Goal: Information Seeking & Learning: Learn about a topic

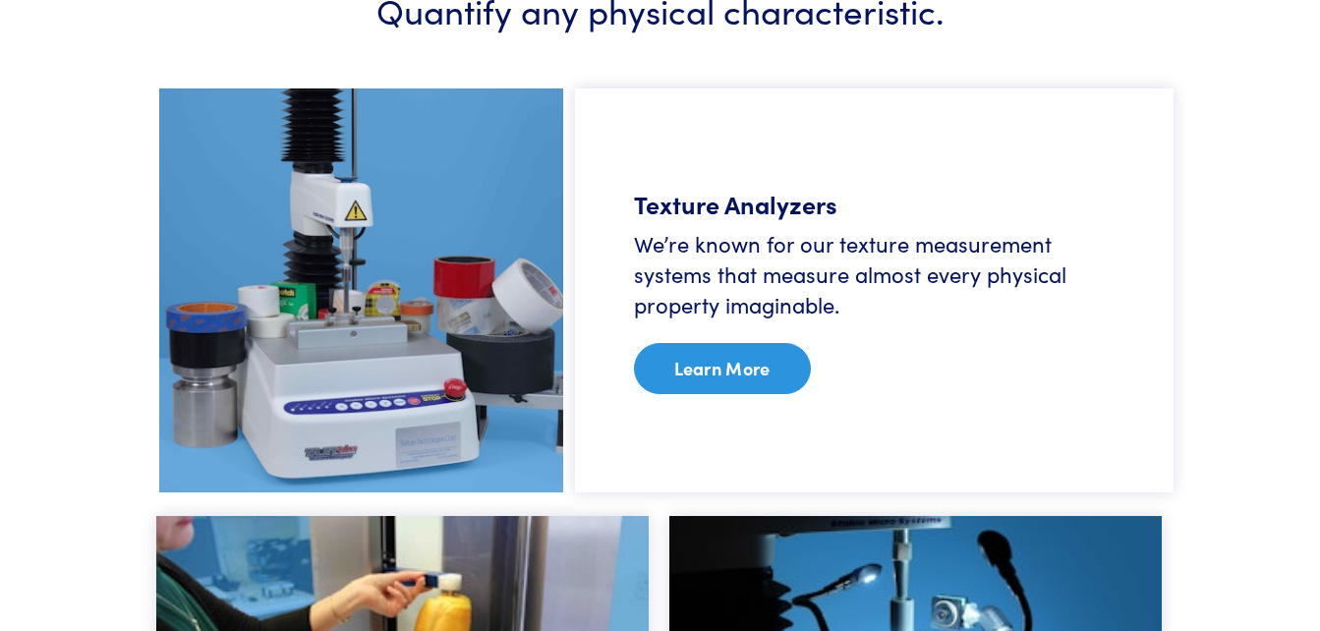
scroll to position [1237, 0]
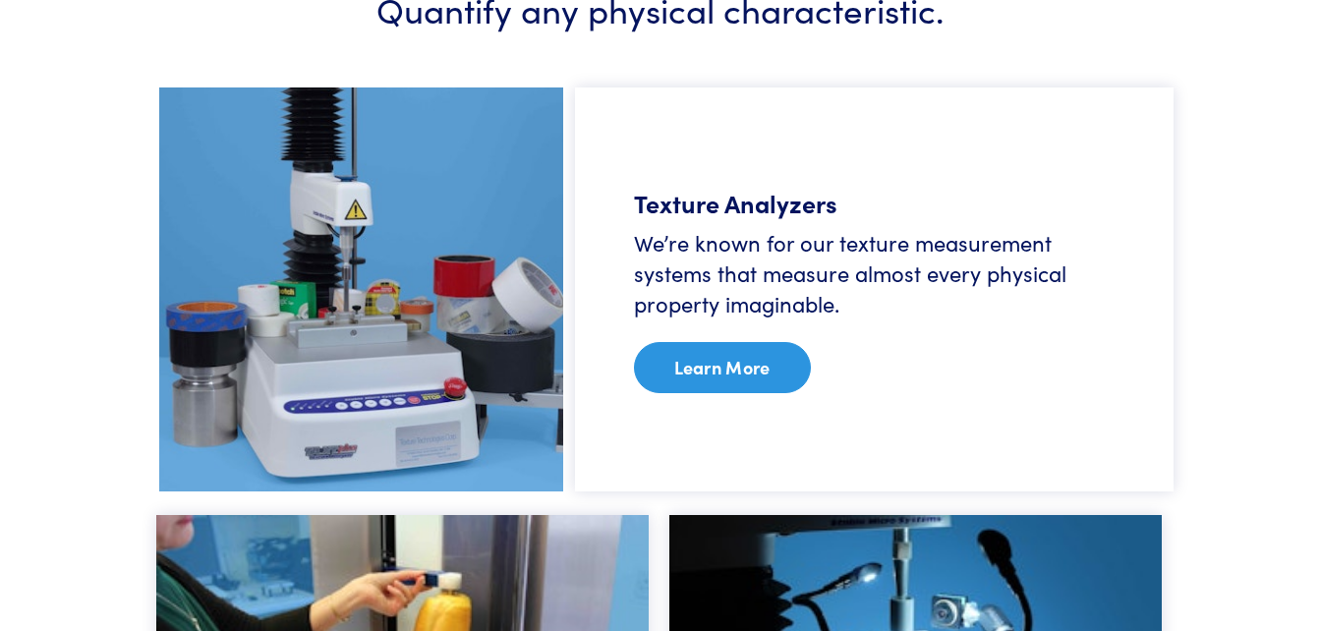
click at [748, 365] on link "Learn More" at bounding box center [722, 367] width 177 height 51
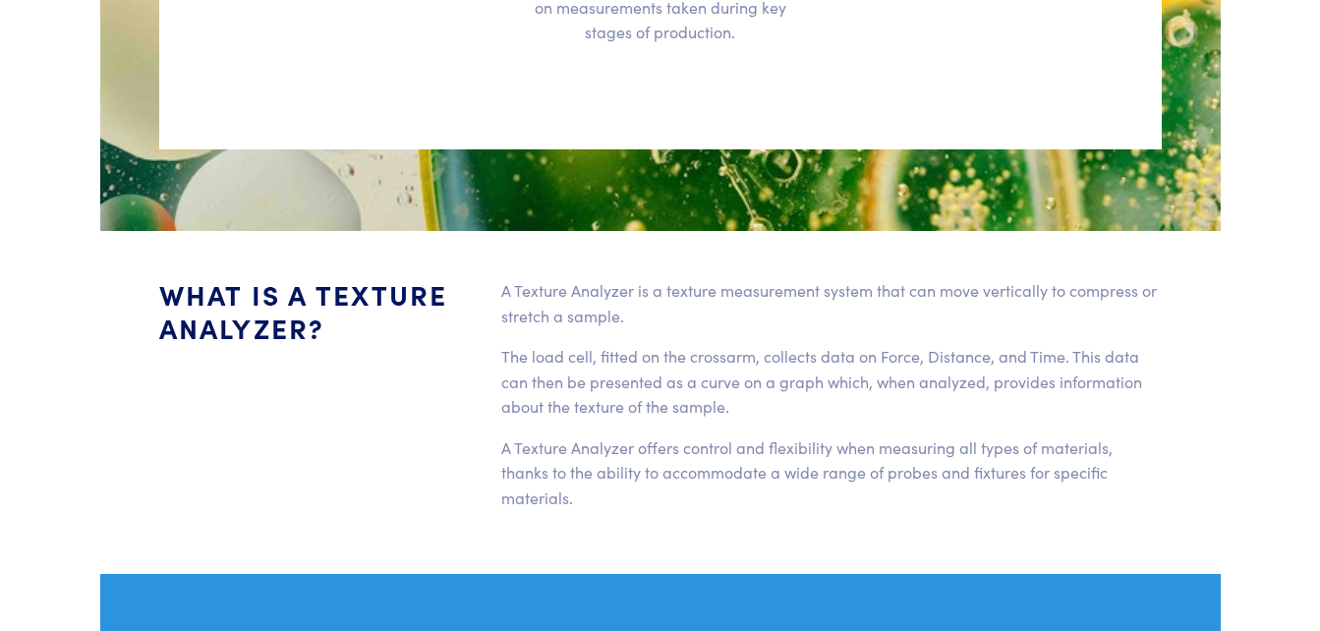
scroll to position [3669, 0]
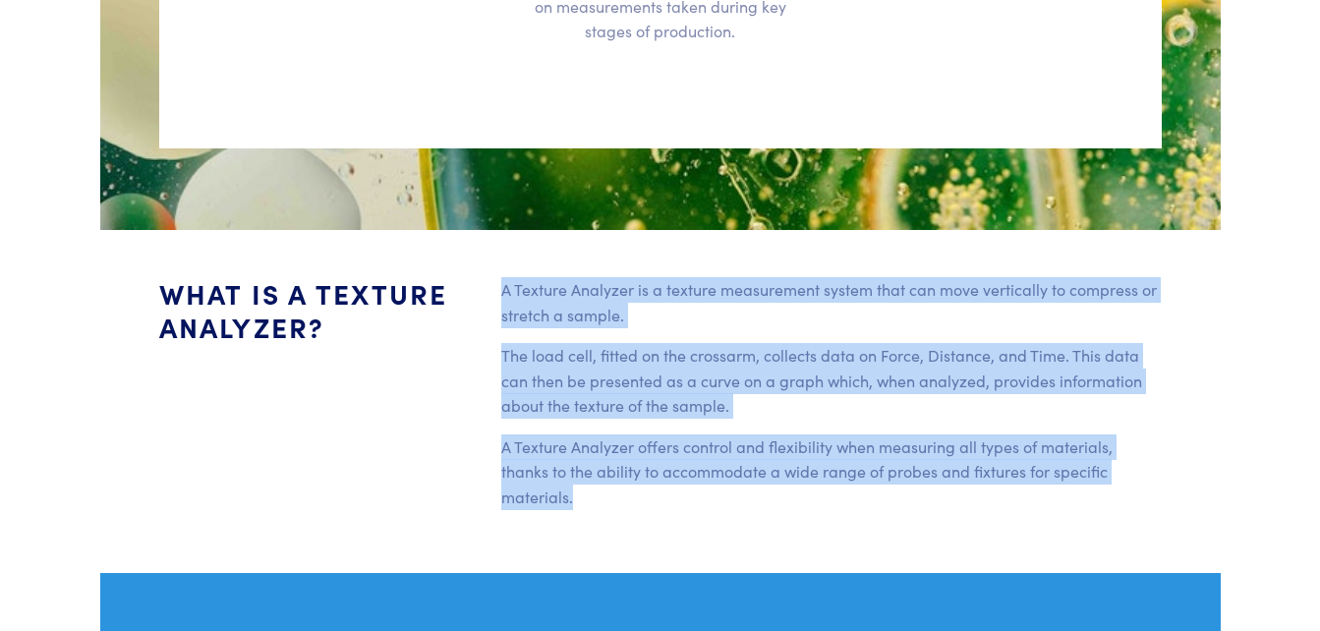
drag, startPoint x: 503, startPoint y: 261, endPoint x: 1160, endPoint y: 432, distance: 678.3
click at [1160, 432] on div "A Texture Analyzer is a texture measurement system that can move vertically to …" at bounding box center [831, 401] width 684 height 249
copy div "A Texture Analyzer is a texture measurement system that can move vertically to …"
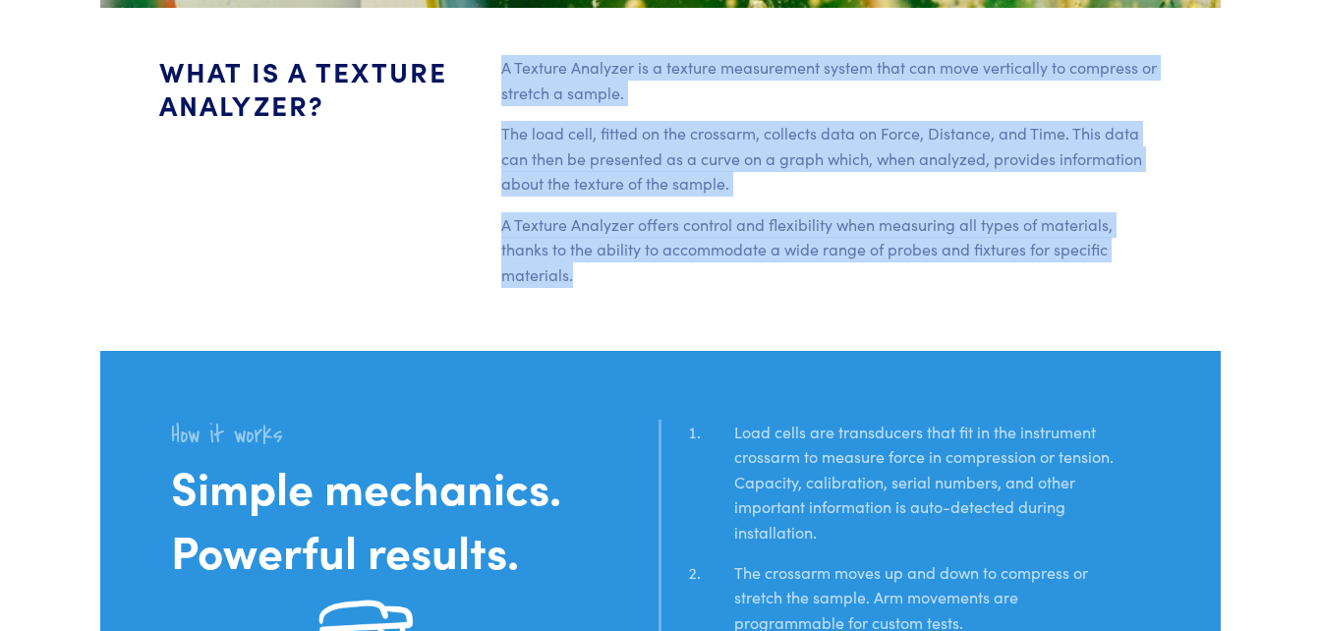
scroll to position [3904, 0]
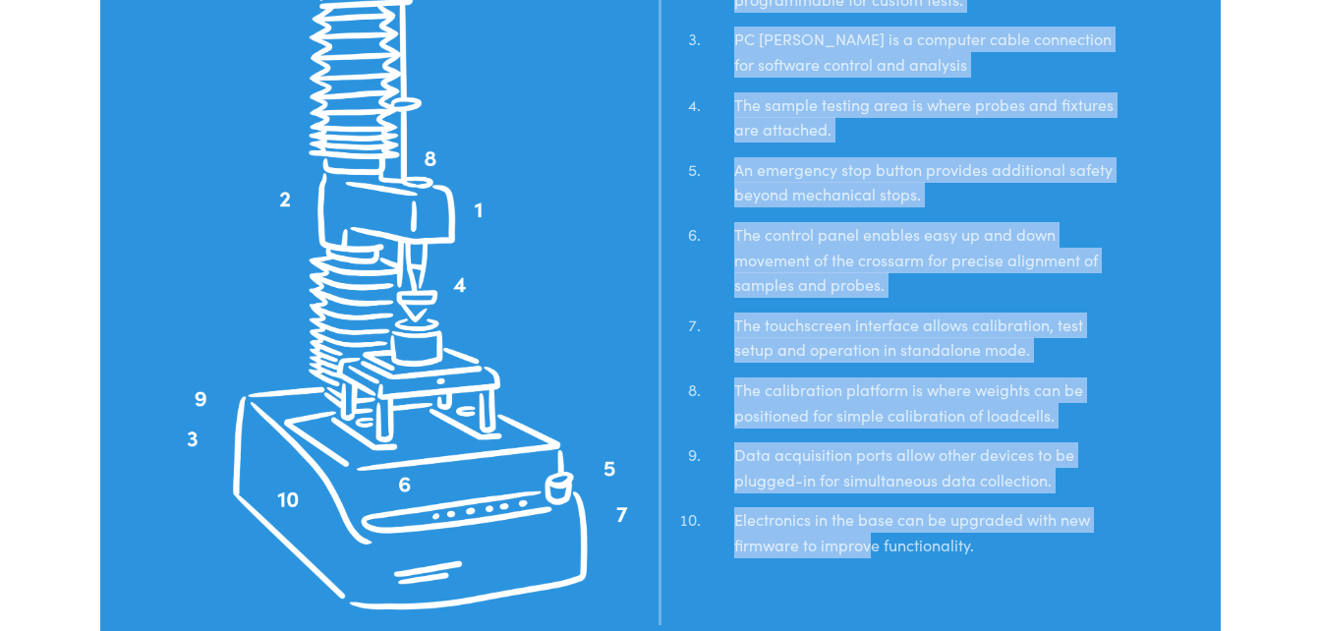
scroll to position [4550, 0]
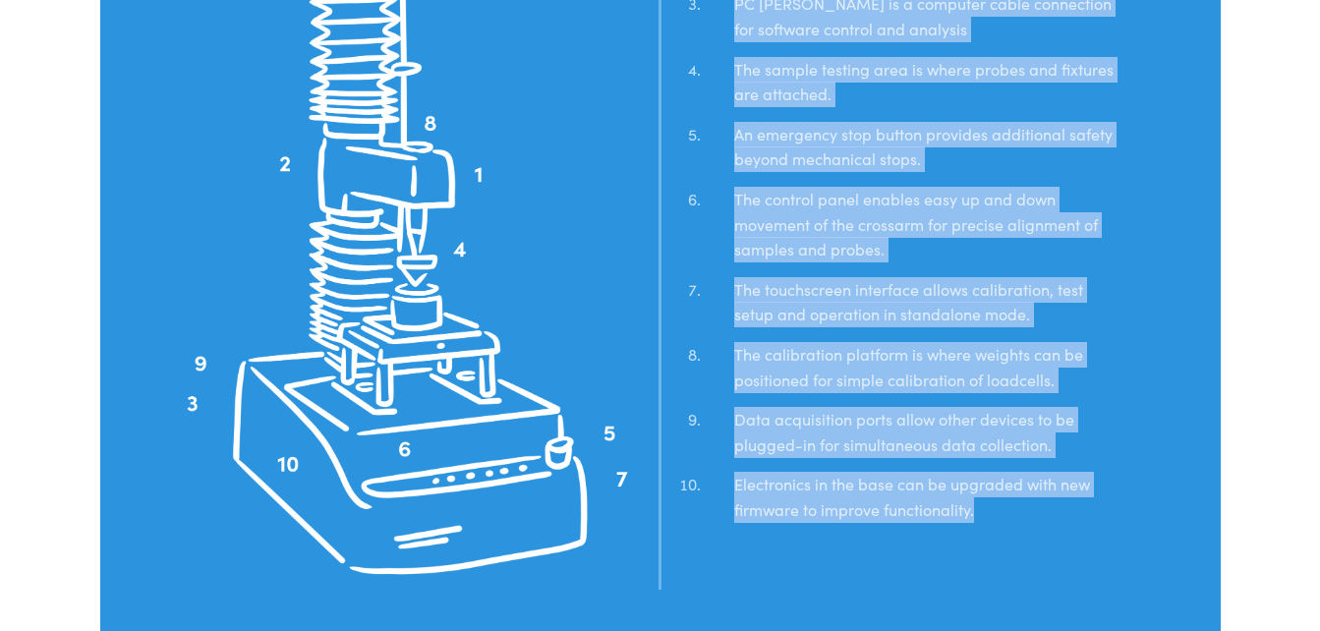
drag, startPoint x: 736, startPoint y: 119, endPoint x: 1040, endPoint y: 463, distance: 458.8
click at [1040, 463] on ol "Load cells are transducers that fit in the instrument crossarm to measure force…" at bounding box center [911, 149] width 477 height 776
copy ol "Load cells are transducers that fit in the instrument crossarm to measure force…"
click at [806, 342] on li "The calibration platform is where weights can be positioned for simple calibrat…" at bounding box center [927, 374] width 445 height 65
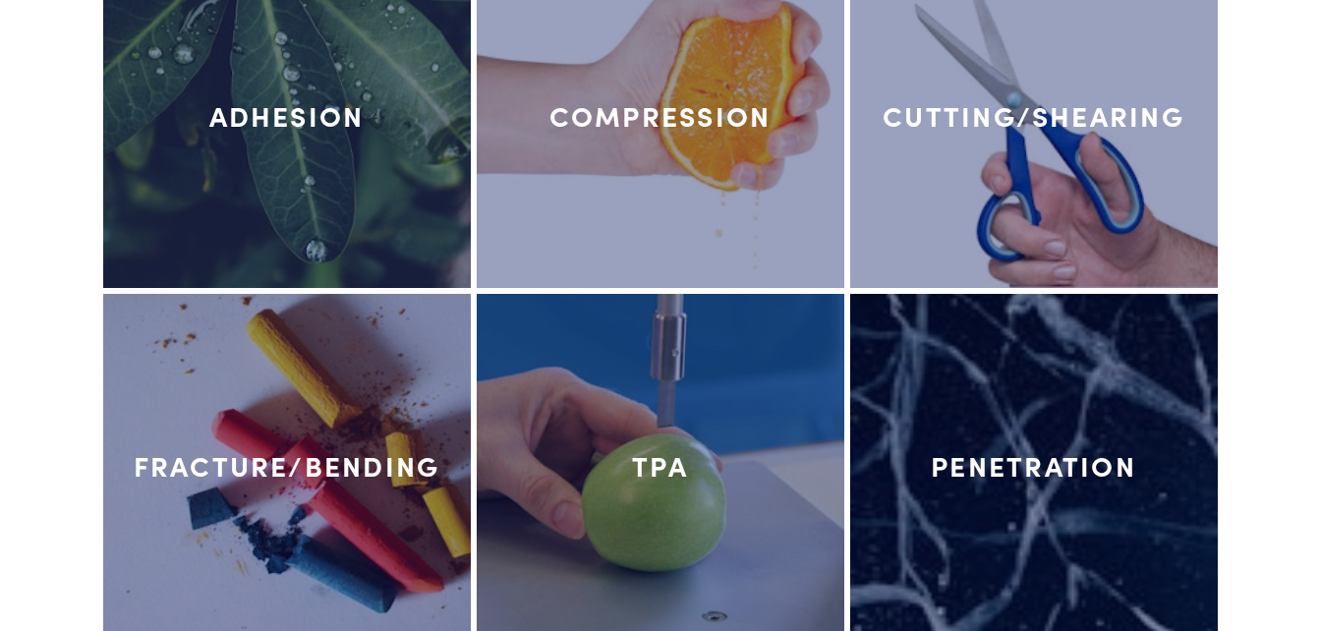
scroll to position [8802, 0]
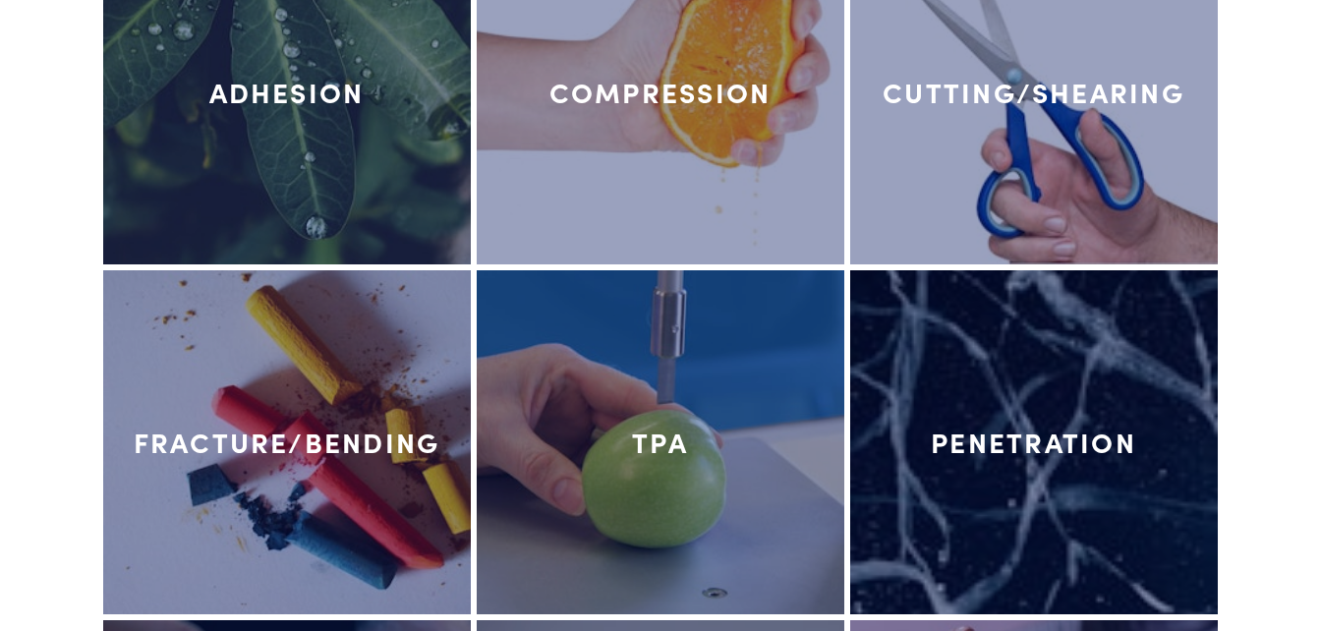
click at [1004, 426] on h4 "Penetration" at bounding box center [1033, 442] width 205 height 33
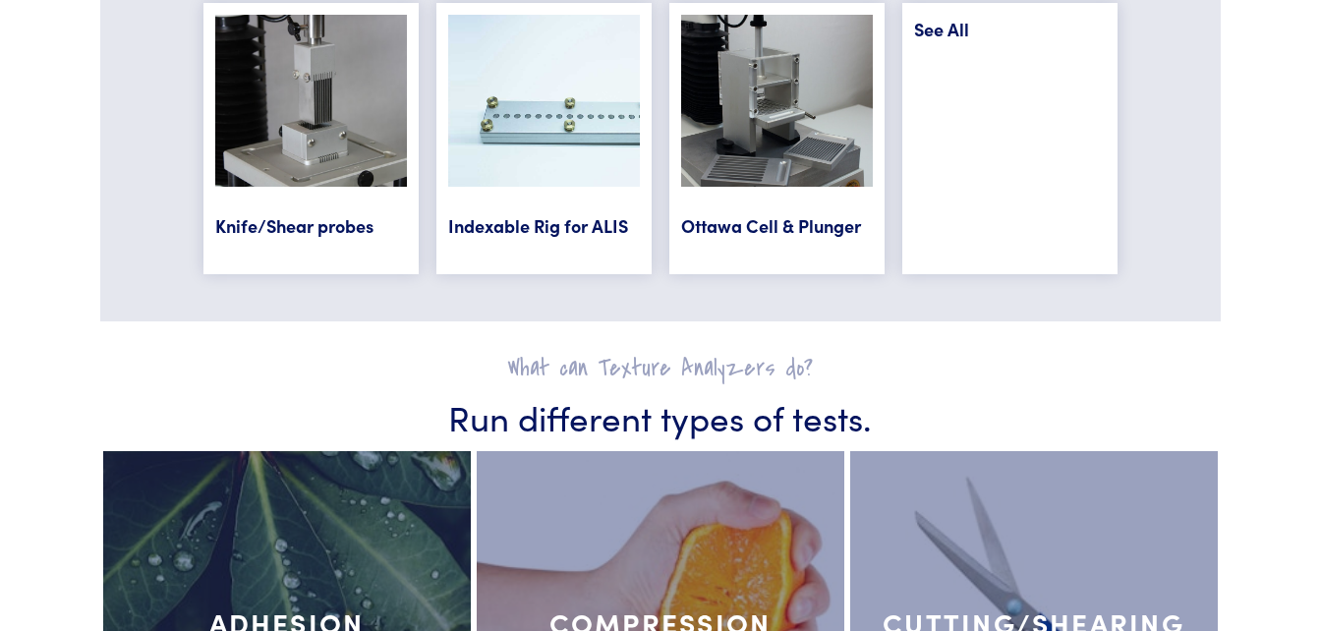
scroll to position [8262, 0]
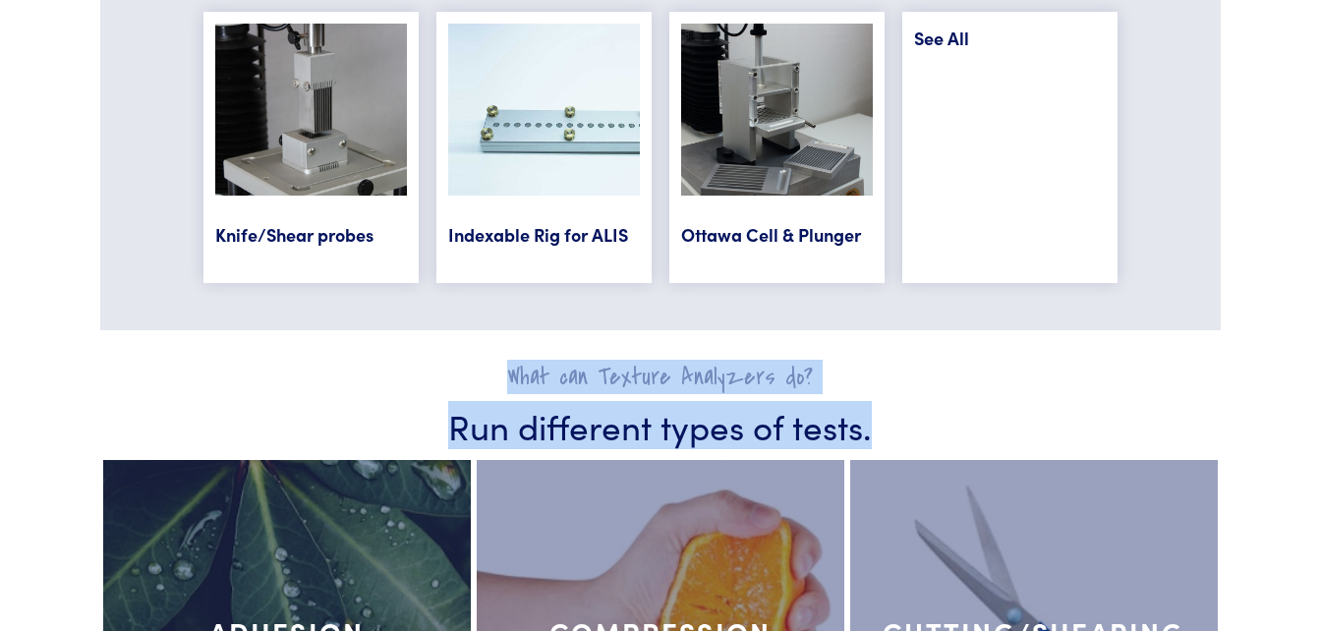
drag, startPoint x: 881, startPoint y: 377, endPoint x: 468, endPoint y: 303, distance: 420.4
click at [468, 330] on div "What can Texture Analyzers do? Run different types of tests." at bounding box center [660, 393] width 1120 height 126
copy div "What can Texture Analyzers do? Run different types of tests."
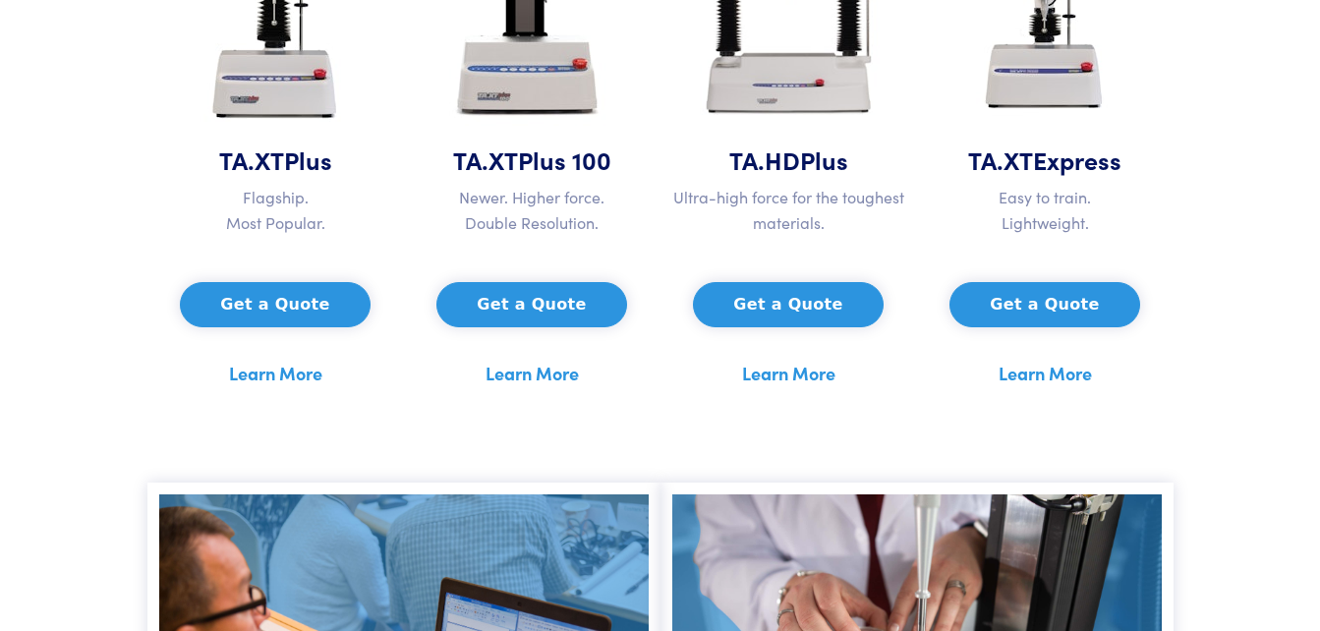
scroll to position [1226, 0]
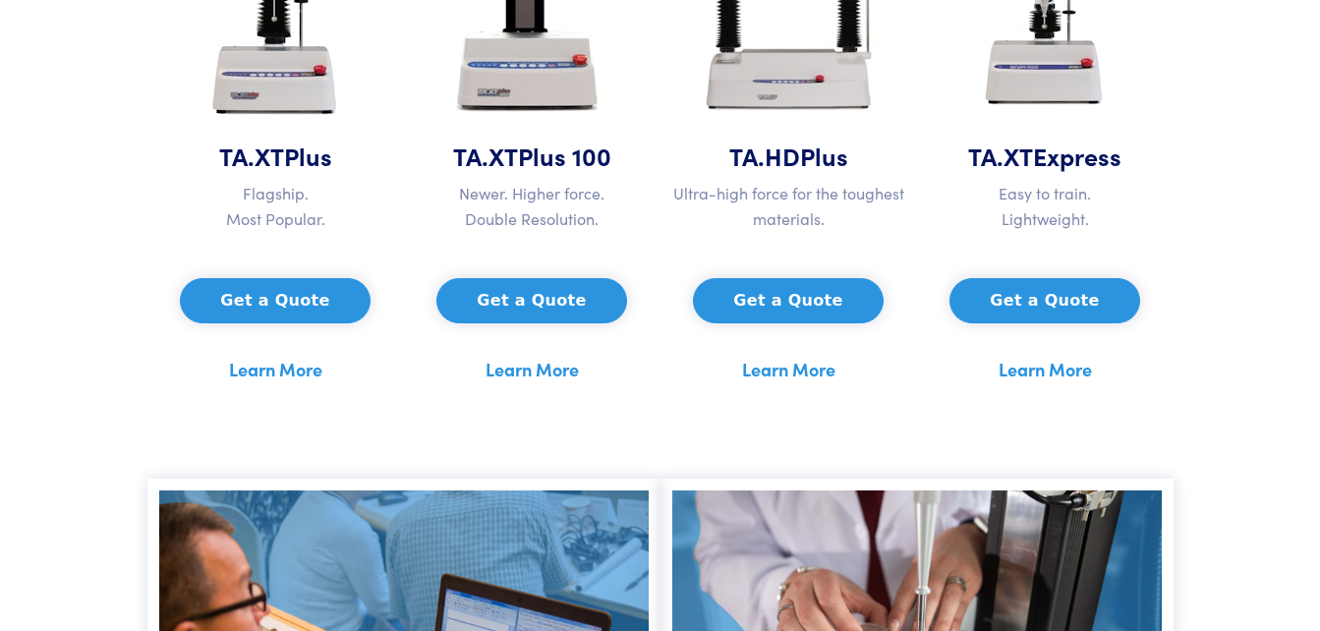
click at [295, 370] on link "Learn More" at bounding box center [275, 369] width 93 height 29
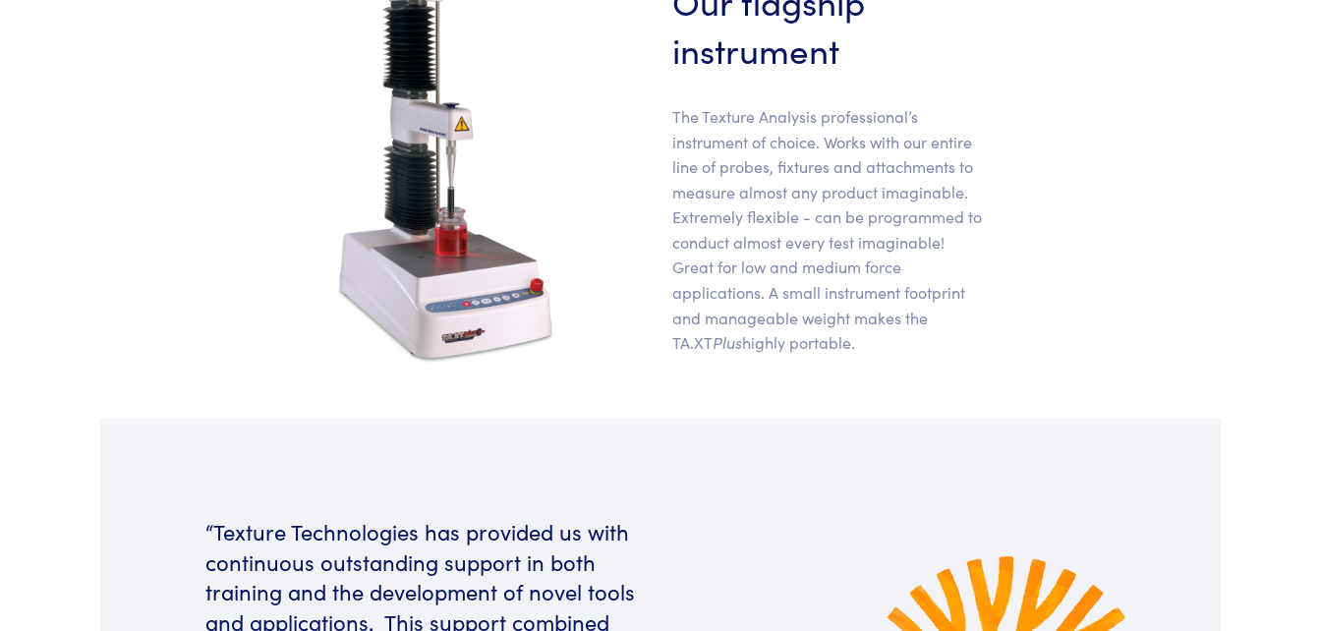
scroll to position [949, 0]
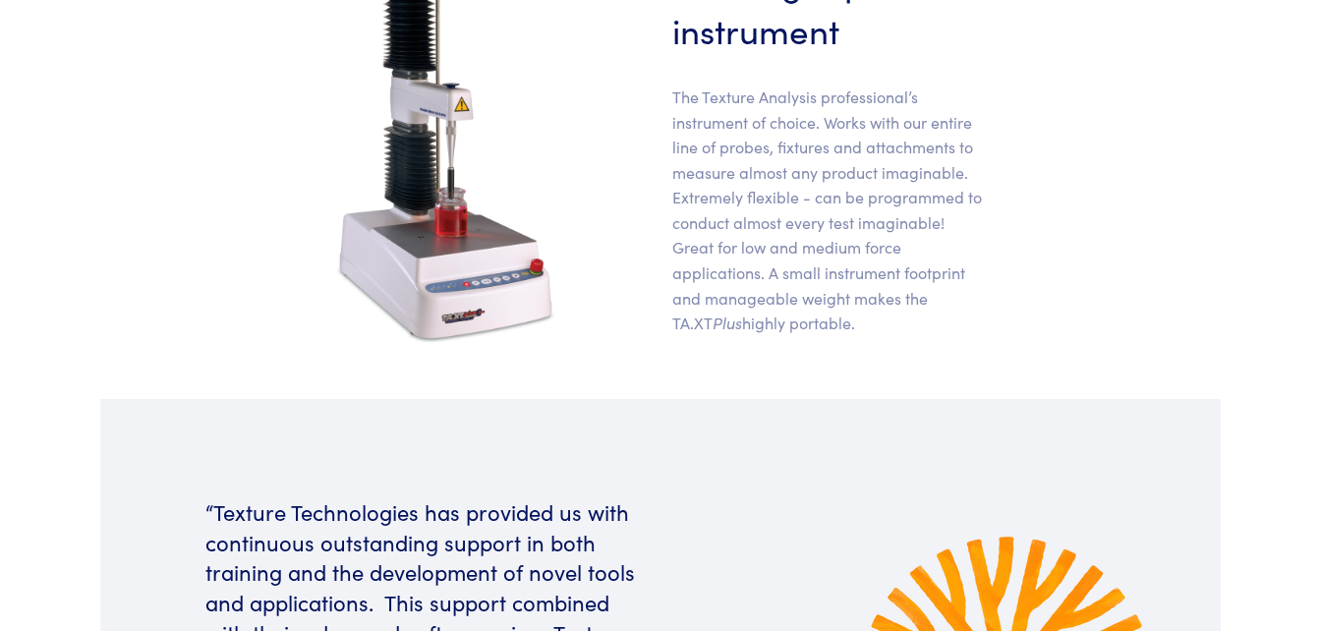
drag, startPoint x: 880, startPoint y: 339, endPoint x: 639, endPoint y: 94, distance: 343.3
click at [639, 94] on div "Our flagship instrument The Texture Analysis professional’s instrument of choic…" at bounding box center [660, 154] width 1026 height 395
copy p "The Texture Analysis professional’s instrument of choice. Works with our entire…"
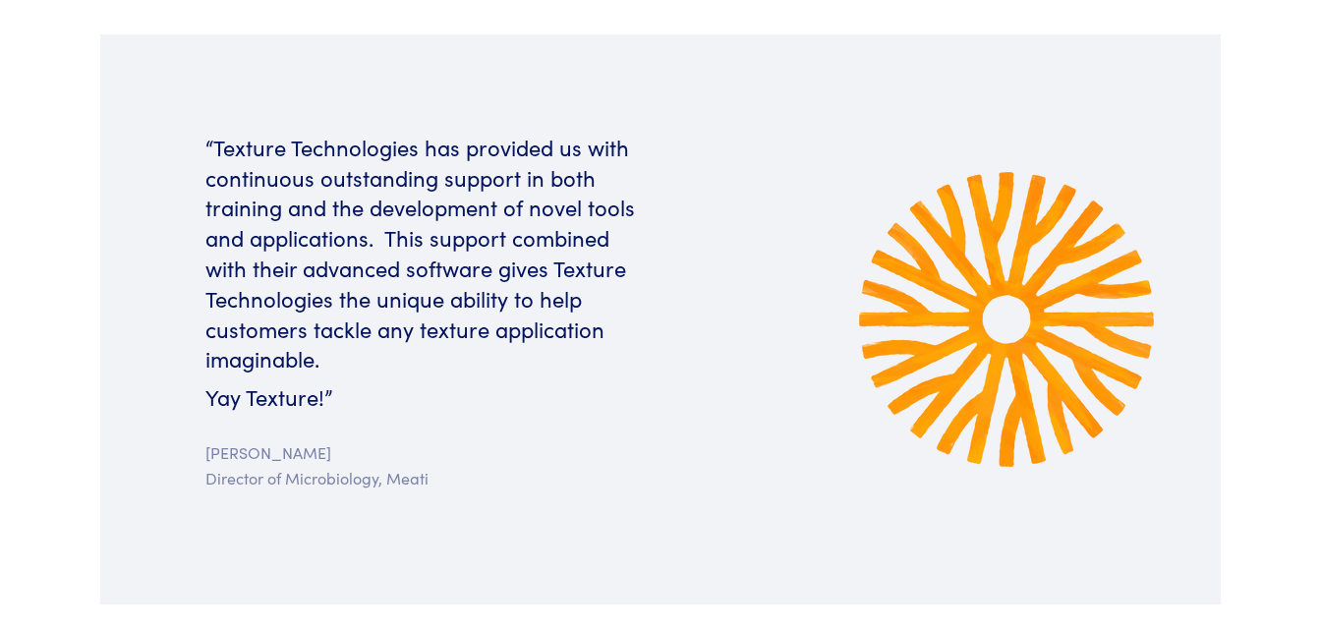
scroll to position [1315, 0]
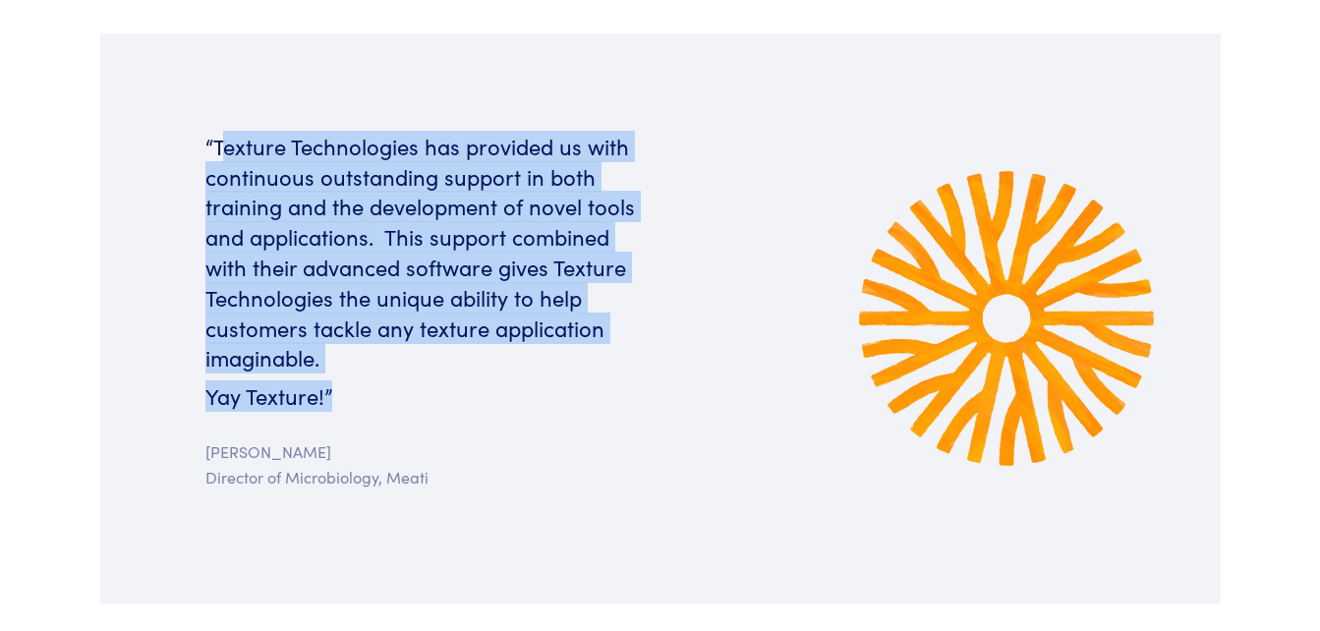
drag, startPoint x: 220, startPoint y: 145, endPoint x: 349, endPoint y: 380, distance: 267.8
click at [349, 380] on div "“Texture Technologies has provided us with continuous outstanding support in bo…" at bounding box center [427, 318] width 467 height 373
copy div "exture Technologies has provided us with continuous outstanding support in both…"
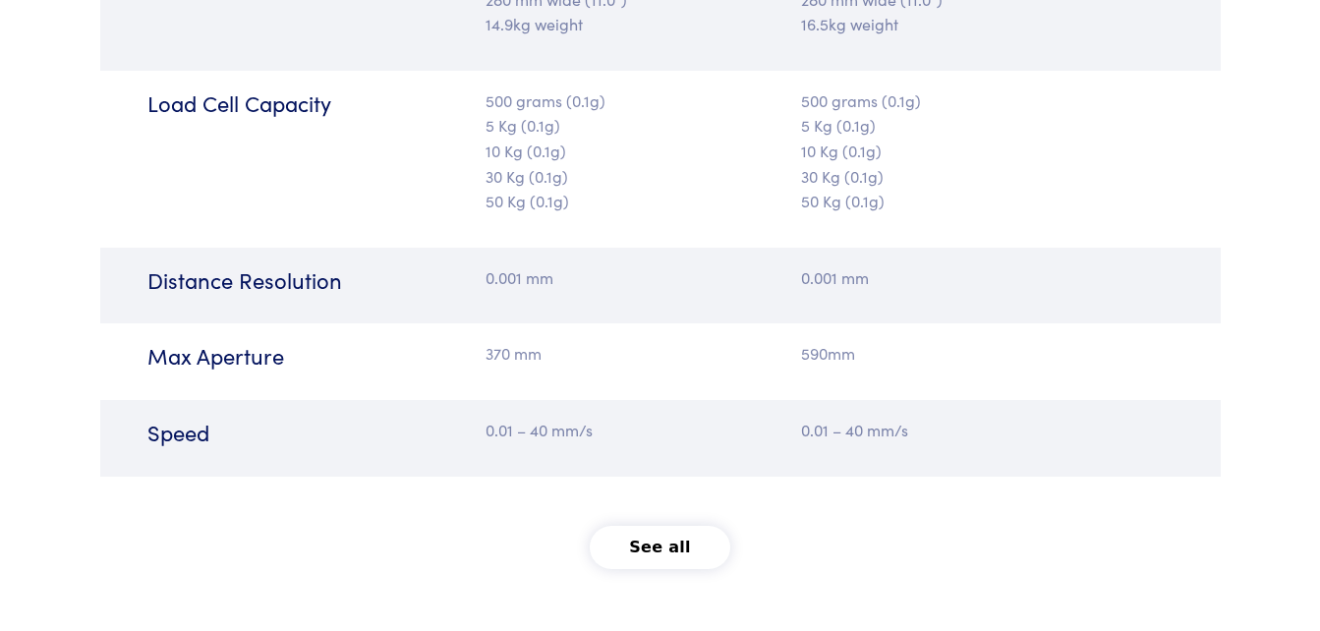
scroll to position [2581, 0]
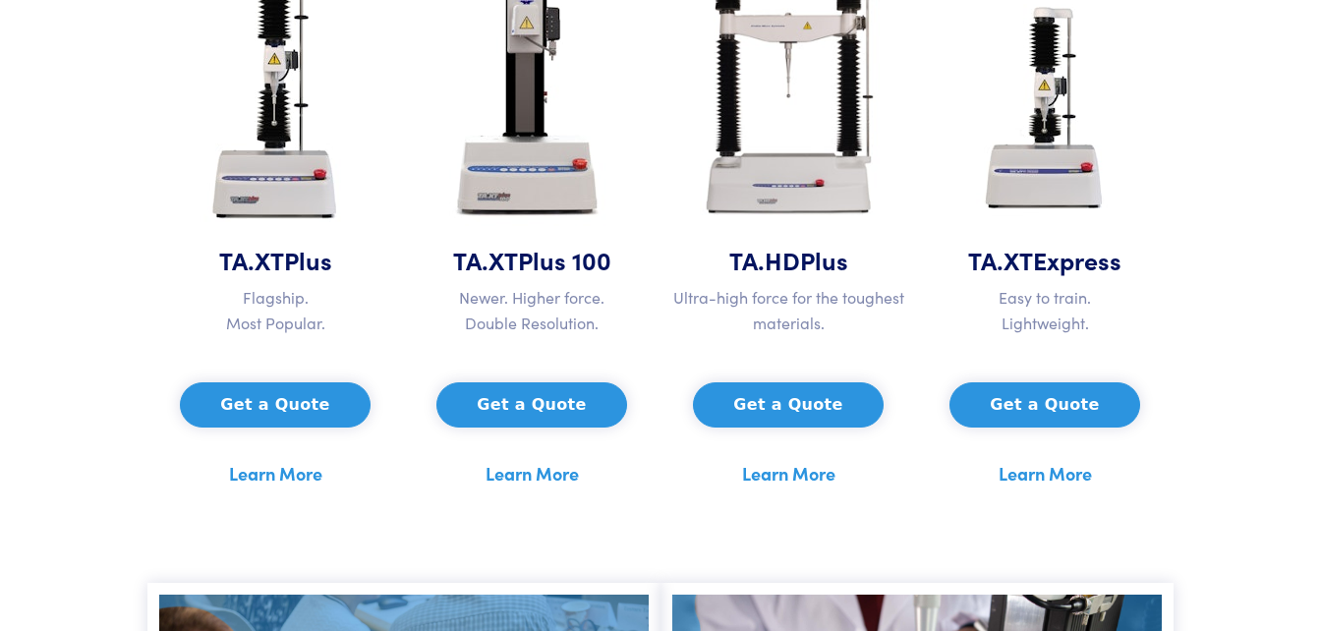
scroll to position [1123, 0]
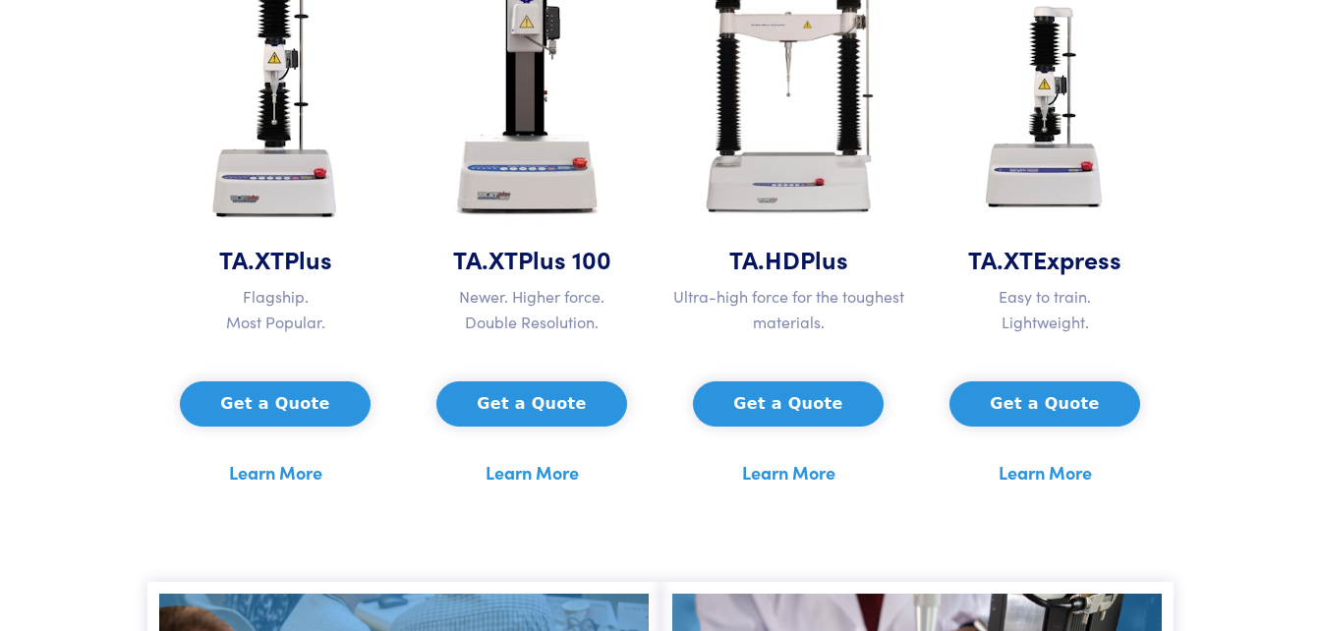
click at [265, 464] on link "Learn More" at bounding box center [275, 472] width 93 height 29
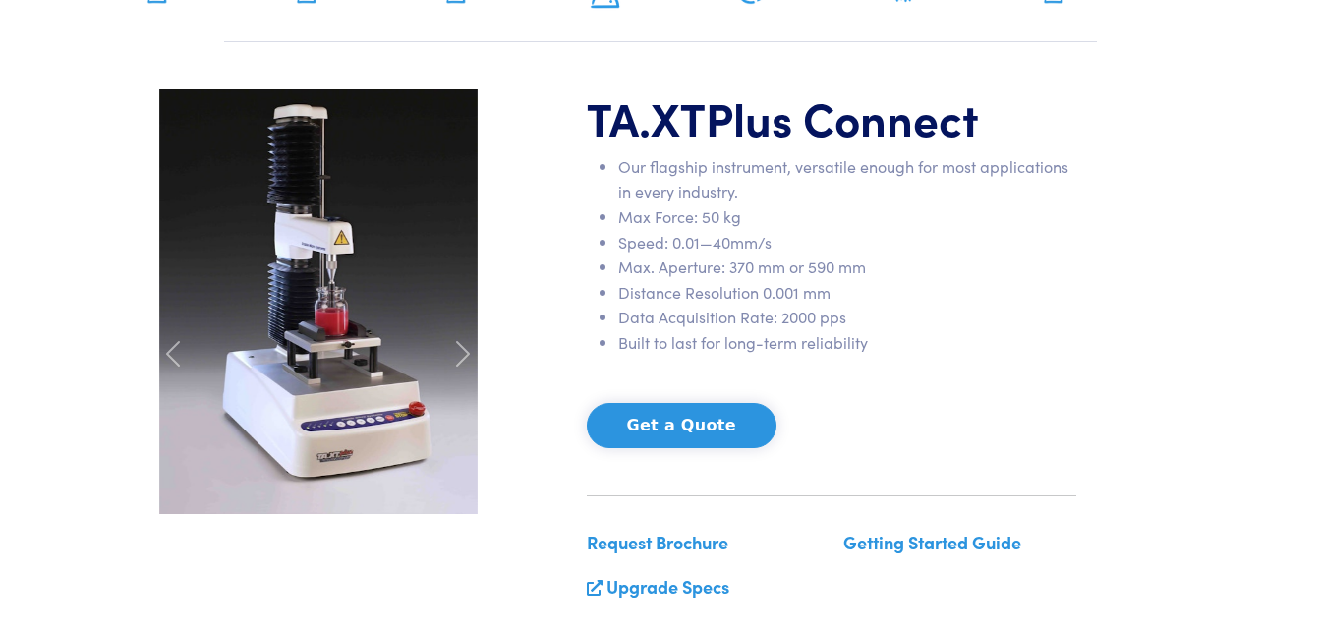
scroll to position [216, 0]
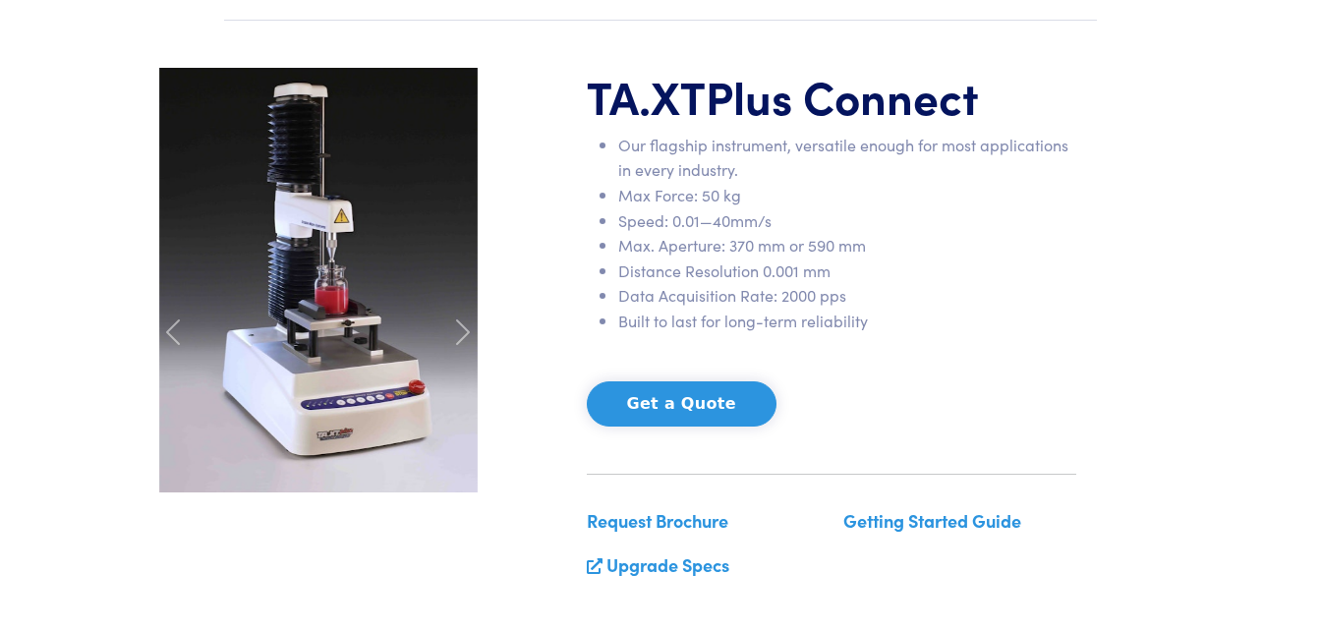
click at [332, 448] on img at bounding box center [318, 280] width 318 height 425
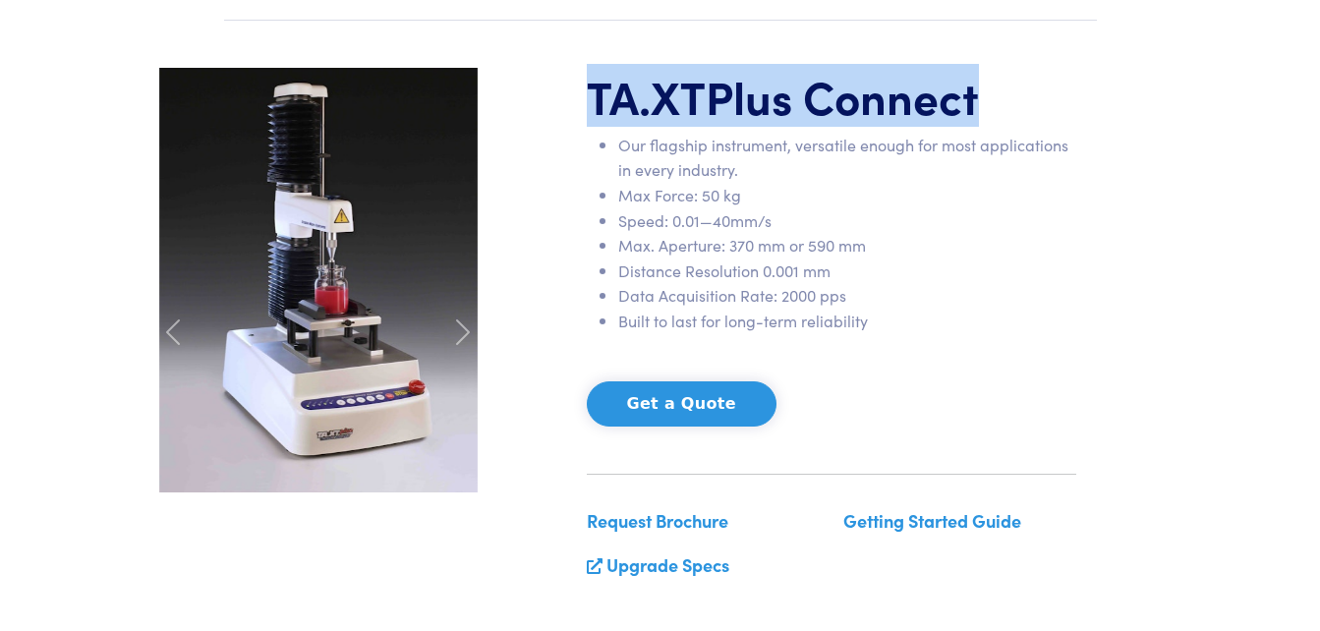
drag, startPoint x: 593, startPoint y: 104, endPoint x: 1058, endPoint y: 81, distance: 466.4
click at [1058, 81] on h1 "TA.XT Plus Connect" at bounding box center [831, 96] width 489 height 57
click at [319, 454] on img at bounding box center [318, 280] width 318 height 425
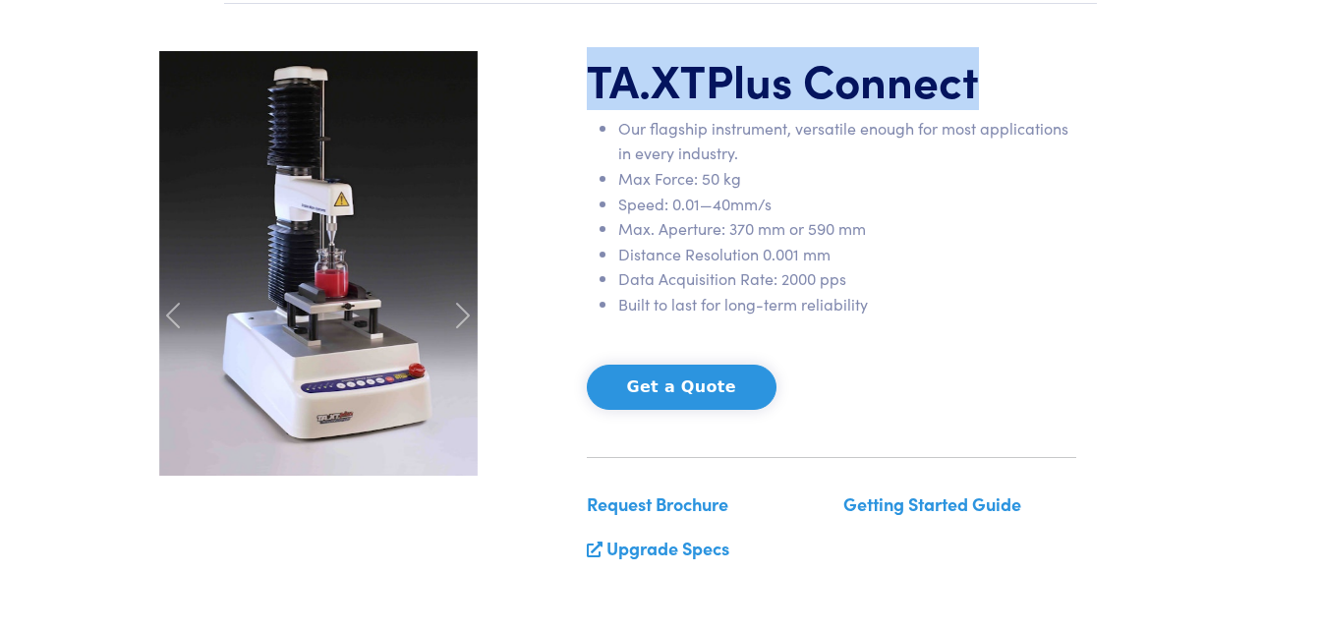
scroll to position [234, 0]
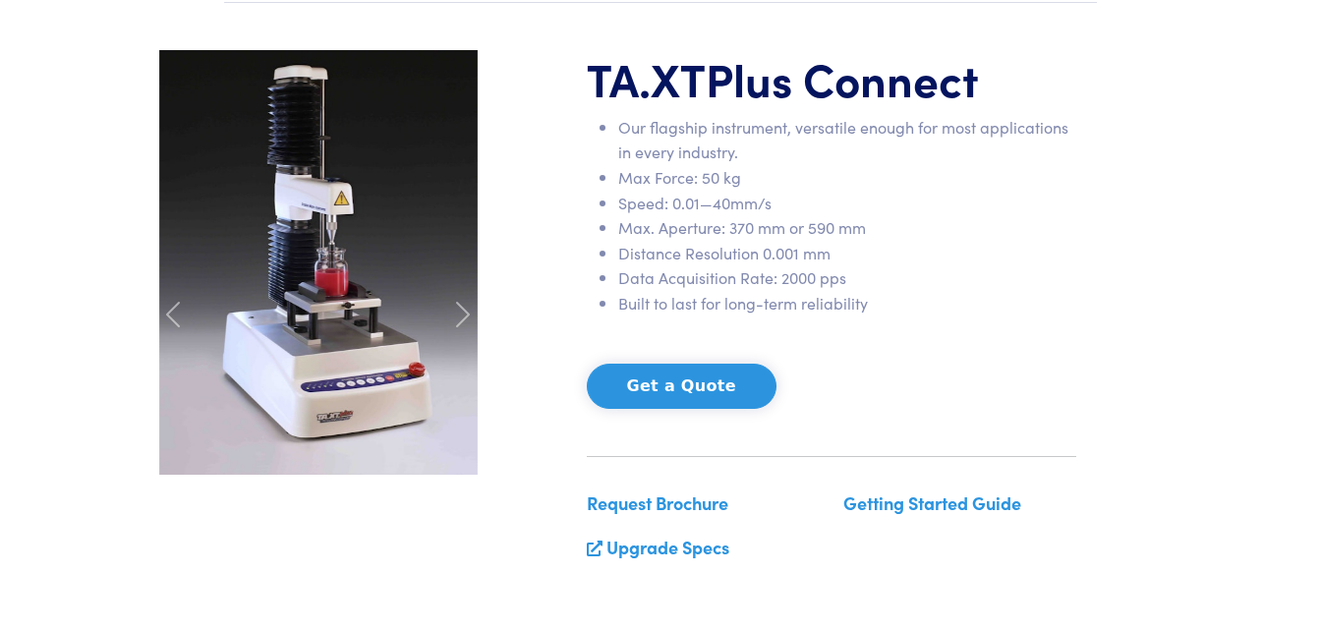
click at [715, 301] on li "Built to last for long-term reliability" at bounding box center [847, 304] width 458 height 26
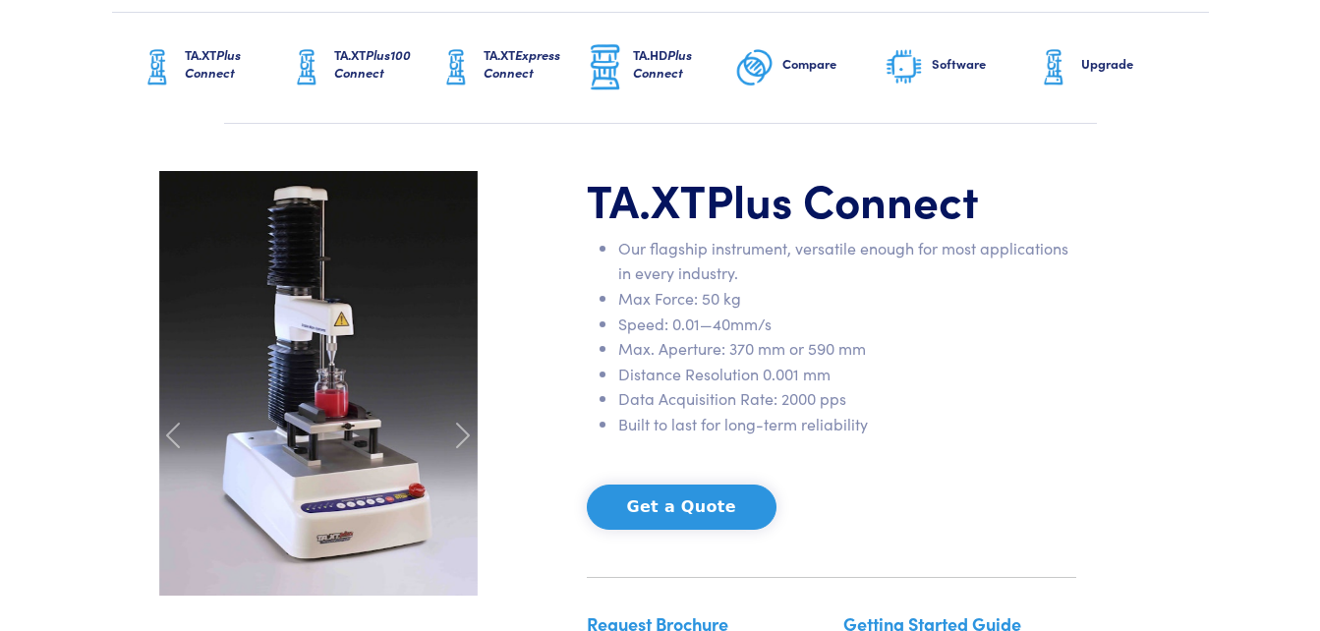
scroll to position [114, 0]
